Goal: Check status: Check status

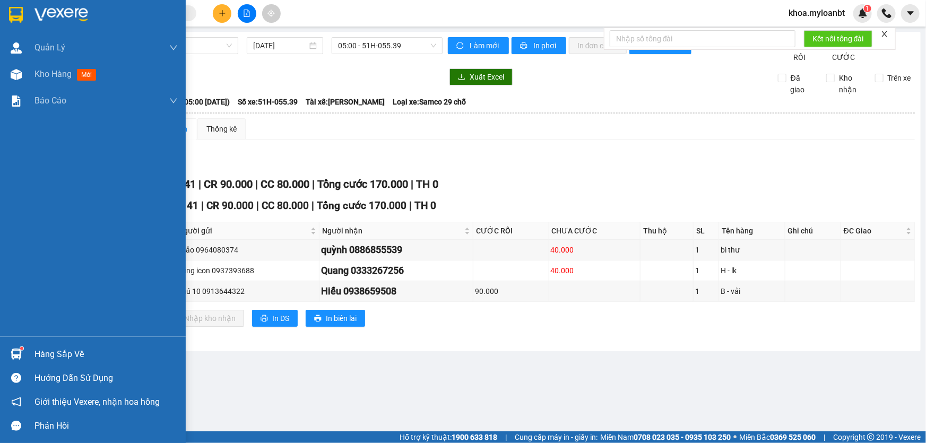
drag, startPoint x: 0, startPoint y: 0, endPoint x: 4, endPoint y: 342, distance: 341.9
click at [4, 342] on div "Hàng sắp về Hướng dẫn sử dụng Giới thiệu Vexere, nhận hoa hồng Phản hồi" at bounding box center [93, 387] width 186 height 101
click at [8, 348] on div at bounding box center [16, 354] width 19 height 19
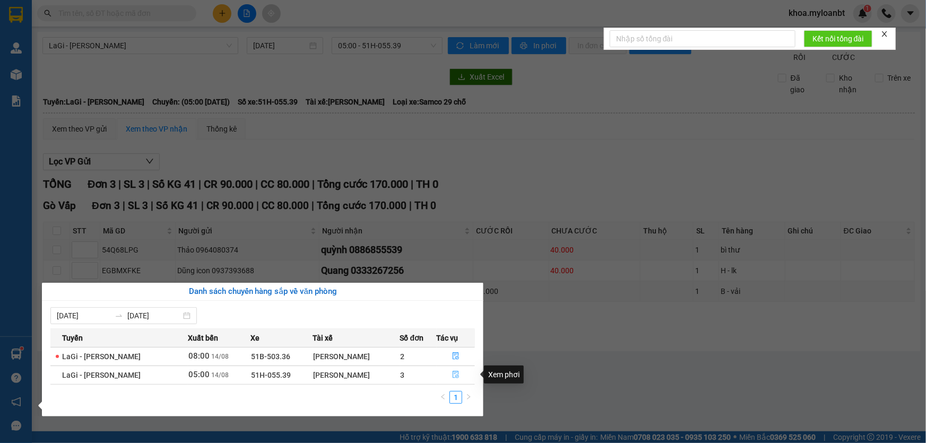
click at [472, 375] on button "button" at bounding box center [456, 375] width 38 height 17
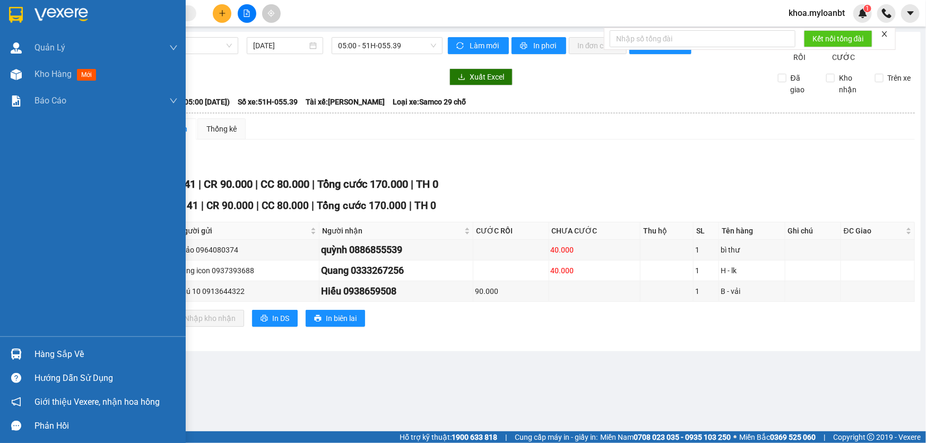
click at [7, 344] on div "Hàng sắp về" at bounding box center [93, 354] width 186 height 24
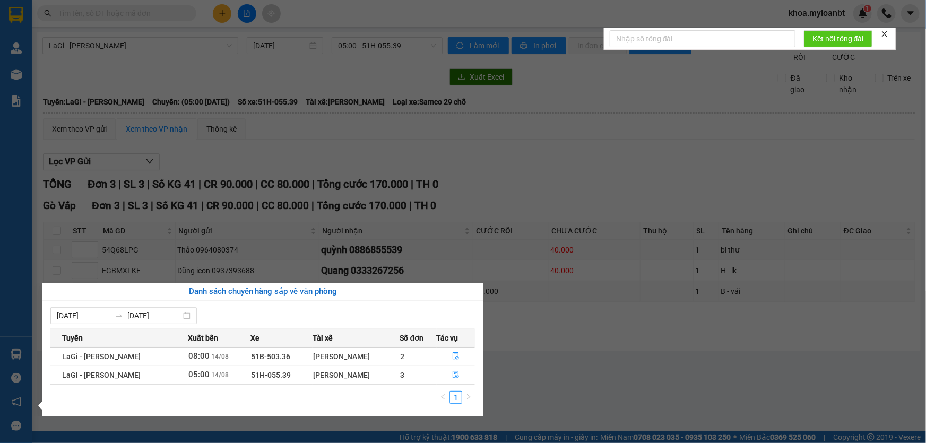
click at [616, 367] on section "Kết quả tìm kiếm ( 0 ) Bộ lọc No Data khoa.myloanbt 1 Quản [PERSON_NAME] lý gia…" at bounding box center [463, 221] width 926 height 443
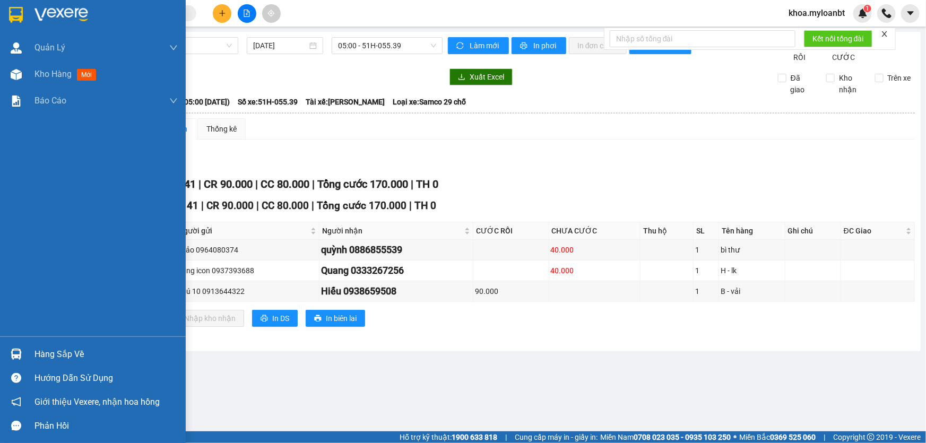
click at [11, 351] on img at bounding box center [16, 354] width 11 height 11
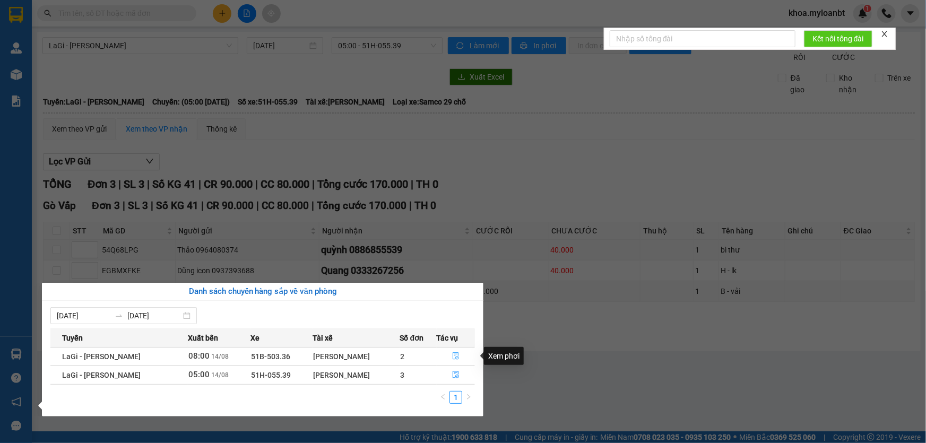
click at [452, 352] on icon "file-done" at bounding box center [455, 355] width 7 height 7
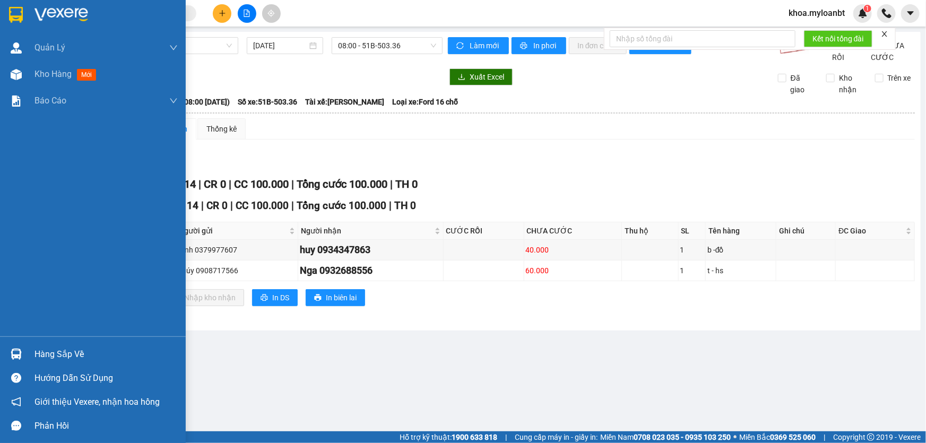
click at [1, 353] on div "Hàng sắp về" at bounding box center [93, 354] width 186 height 24
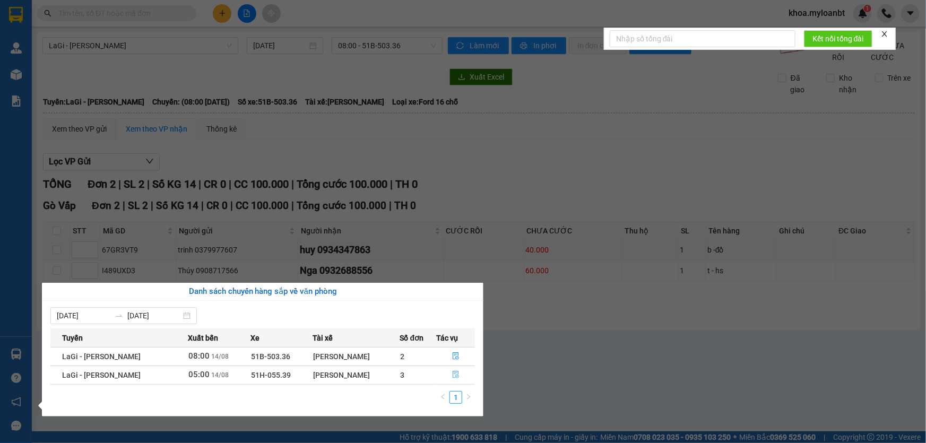
click at [459, 371] on button "button" at bounding box center [456, 375] width 38 height 17
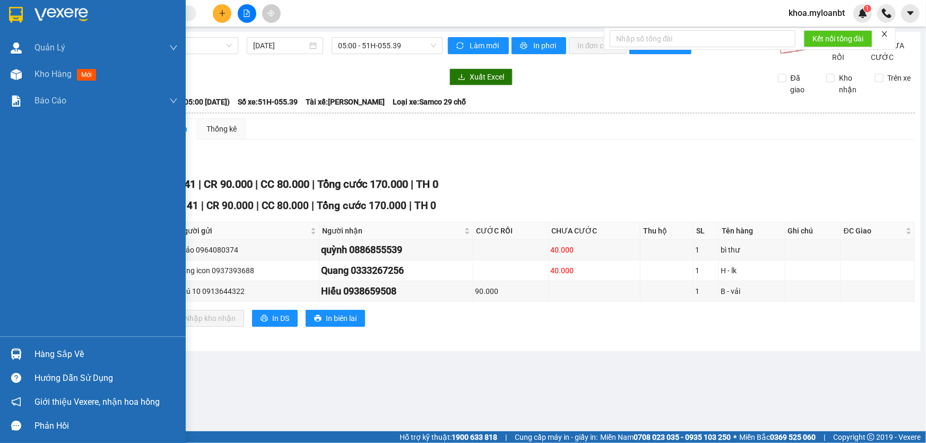
click at [7, 348] on div at bounding box center [16, 354] width 19 height 19
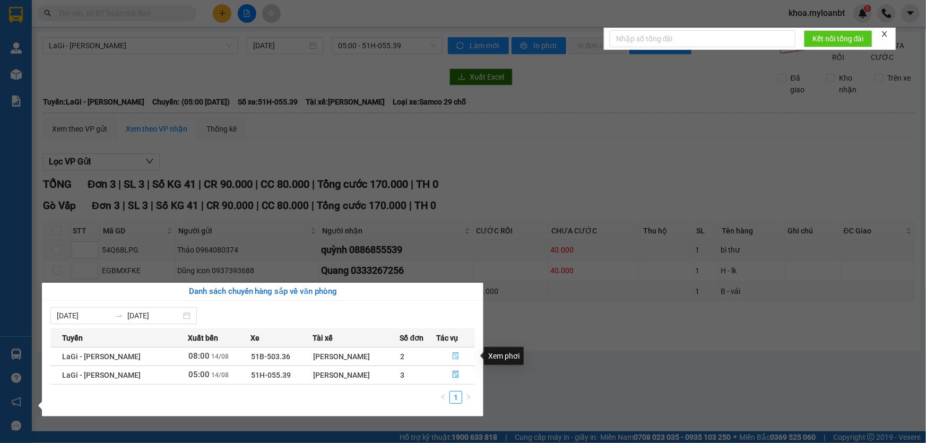
click at [438, 355] on button "button" at bounding box center [456, 356] width 38 height 17
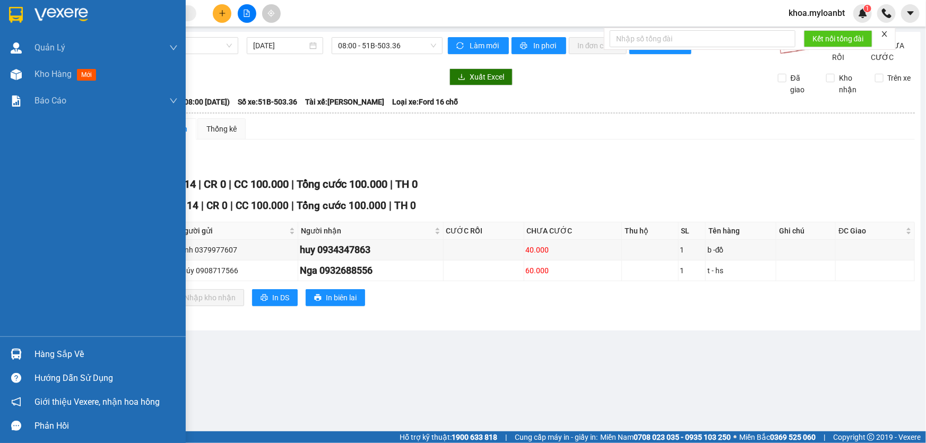
click at [13, 352] on img at bounding box center [16, 354] width 11 height 11
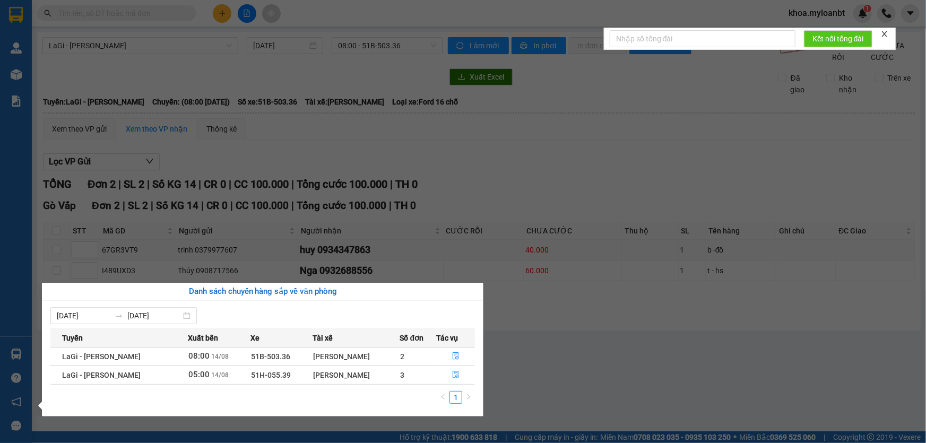
click at [548, 149] on section "Kết quả tìm kiếm ( 0 ) Bộ lọc No Data khoa.myloanbt 1 Quản [PERSON_NAME] lý gia…" at bounding box center [463, 221] width 926 height 443
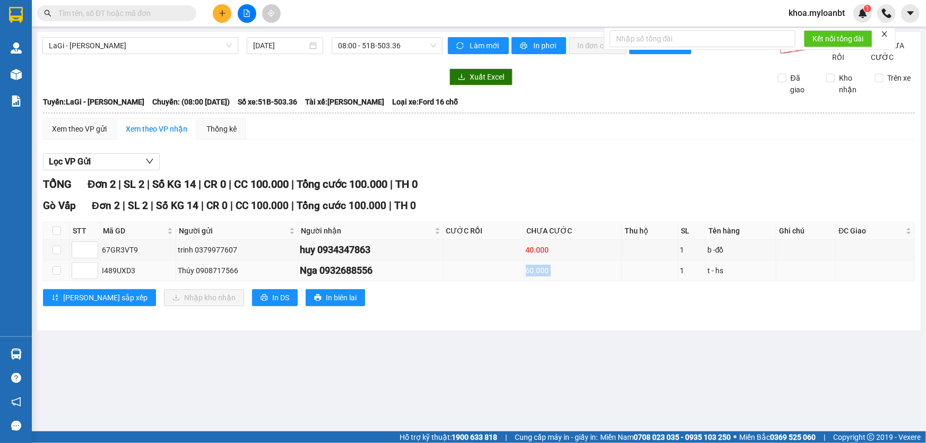
drag, startPoint x: 501, startPoint y: 286, endPoint x: 632, endPoint y: 272, distance: 131.9
click at [632, 272] on tr "I489UXD3 Thúy 0908717566 Nga 0932688556 60.000 1 t - hs" at bounding box center [480, 271] width 872 height 21
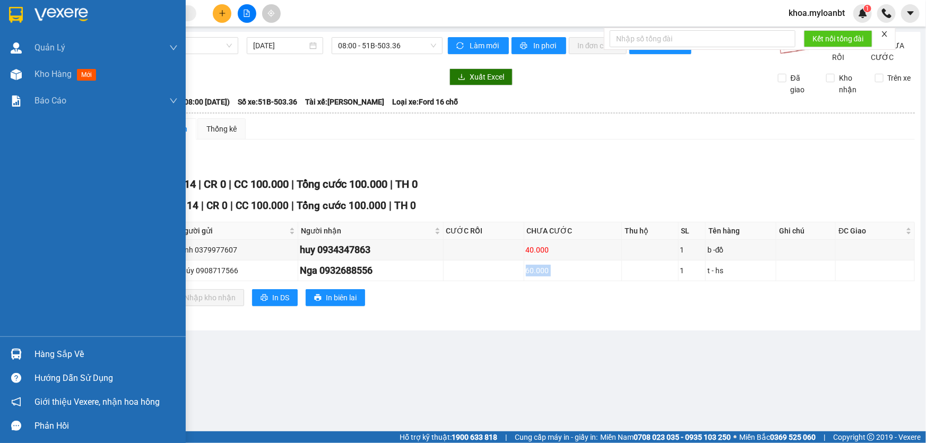
click at [14, 350] on img at bounding box center [16, 354] width 11 height 11
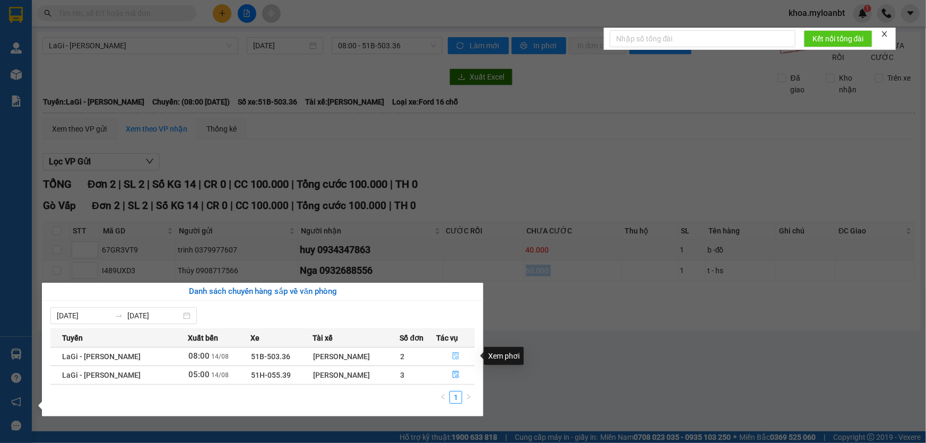
click at [446, 357] on button "button" at bounding box center [456, 356] width 38 height 17
